Goal: Transaction & Acquisition: Purchase product/service

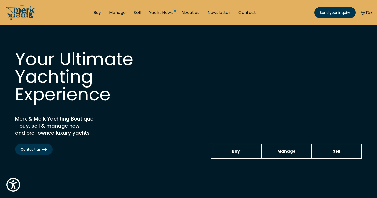
click at [92, 13] on li "Buy" at bounding box center [97, 13] width 15 height 6
click at [98, 13] on link "Buy" at bounding box center [97, 13] width 7 height 6
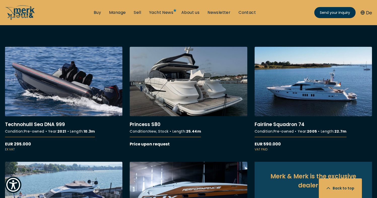
scroll to position [432, 0]
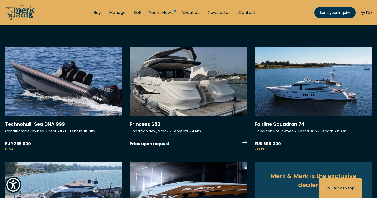
click at [175, 82] on link "More details about Princess S80" at bounding box center [188, 97] width 117 height 101
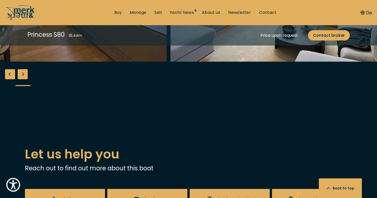
scroll to position [948, 0]
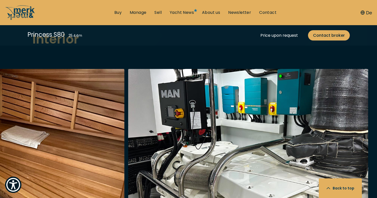
scroll to position [910, 0]
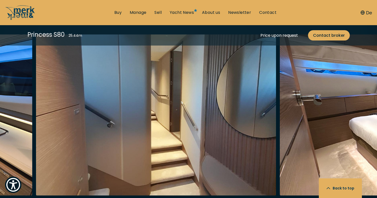
scroll to position [946, 0]
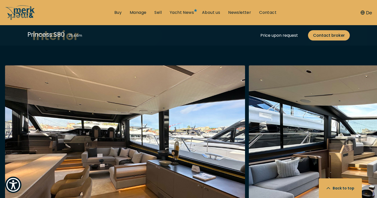
scroll to position [988, 0]
